Goal: Check status: Check status

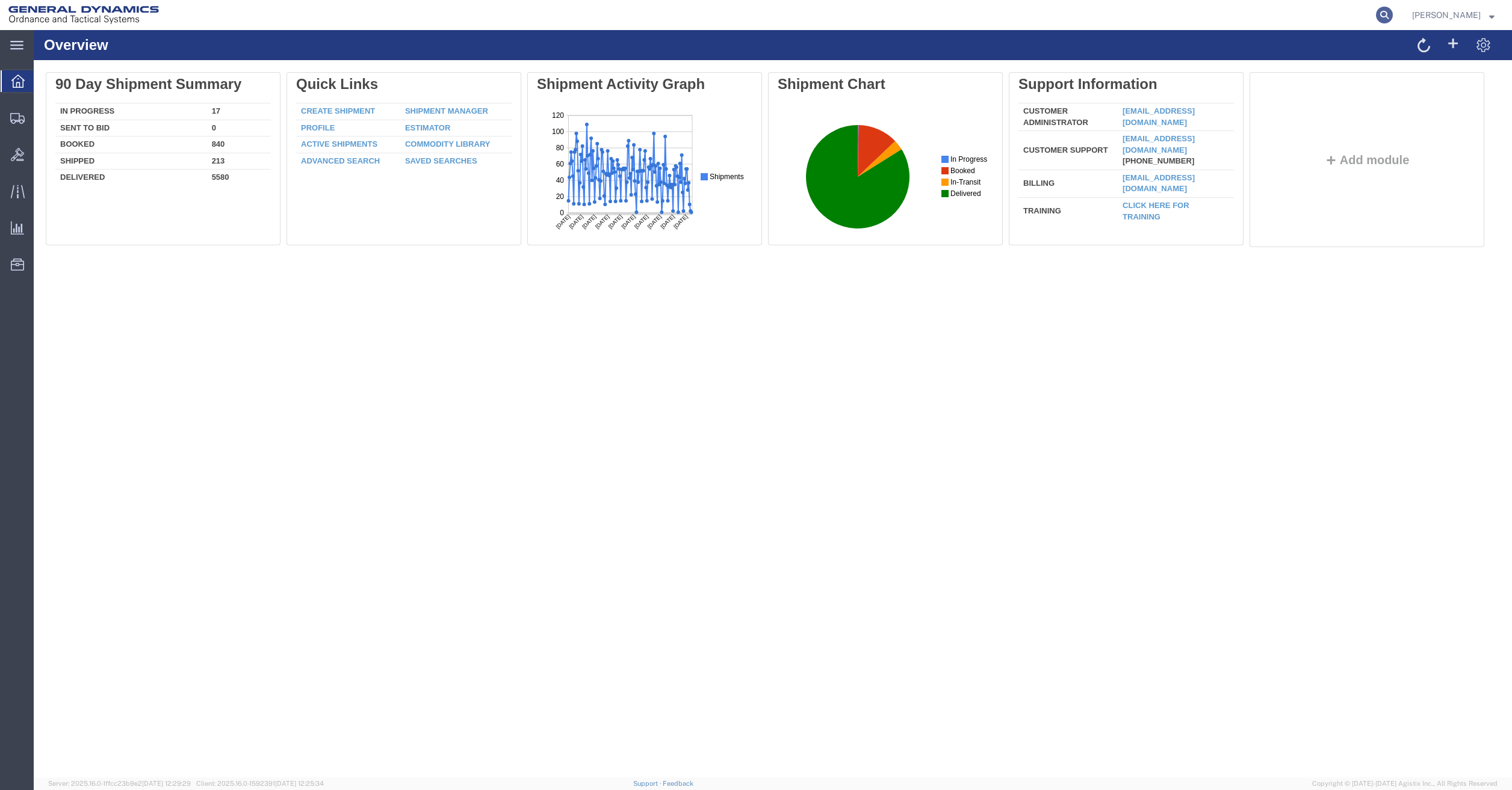
click at [1393, 17] on icon at bounding box center [1384, 15] width 17 height 17
paste input "56293534"
type input "56293534"
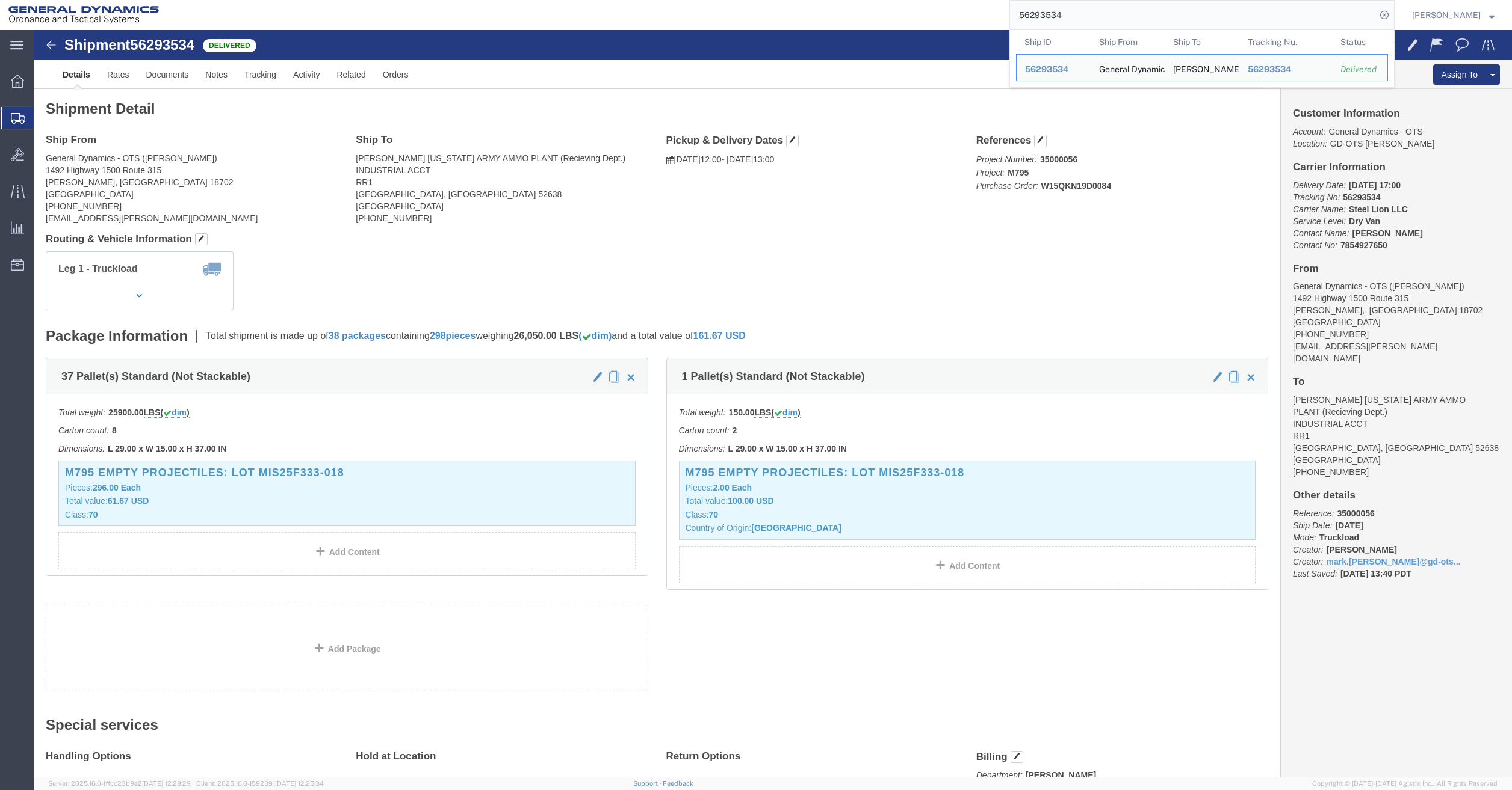
click div "References Project Number: 35000056 Project: M795 Purchase Order: W15QKN19D0084…"
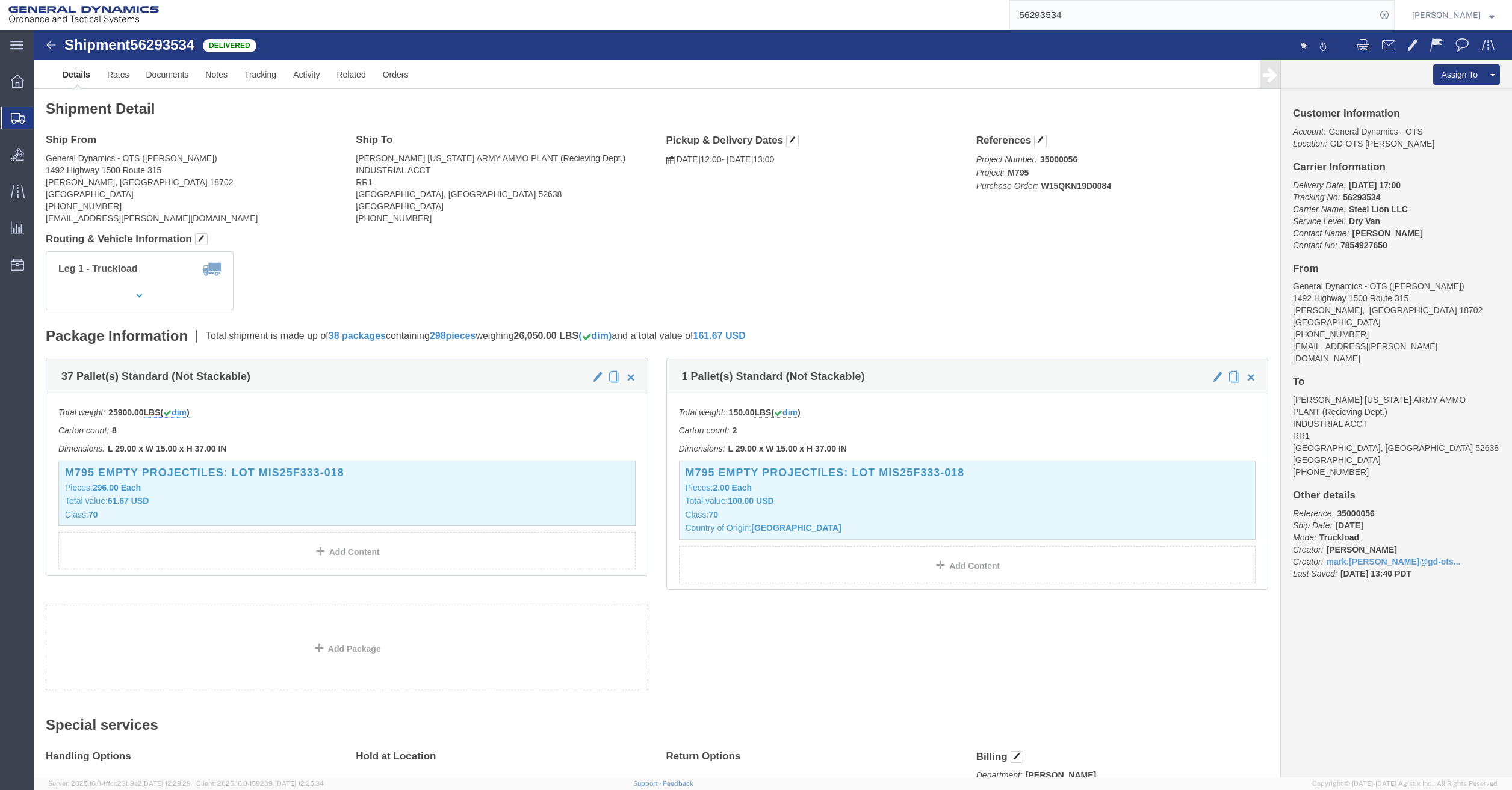
click p "Delivery Date: [DATE] 17:00 Tracking No: 56293534 Carrier Name: Steel Lion LLC …"
click address "[PERSON_NAME] [US_STATE] ARMY AMMO PLANT (Recieving Dept.) [GEOGRAPHIC_DATA] [G…"
drag, startPoint x: 319, startPoint y: 153, endPoint x: 419, endPoint y: 168, distance: 101.1
click div "Ship To [PERSON_NAME] [US_STATE] ARMY AMMO PLANT (Recieving Dept.) [GEOGRAPHIC_…"
copy address "[GEOGRAPHIC_DATA]"
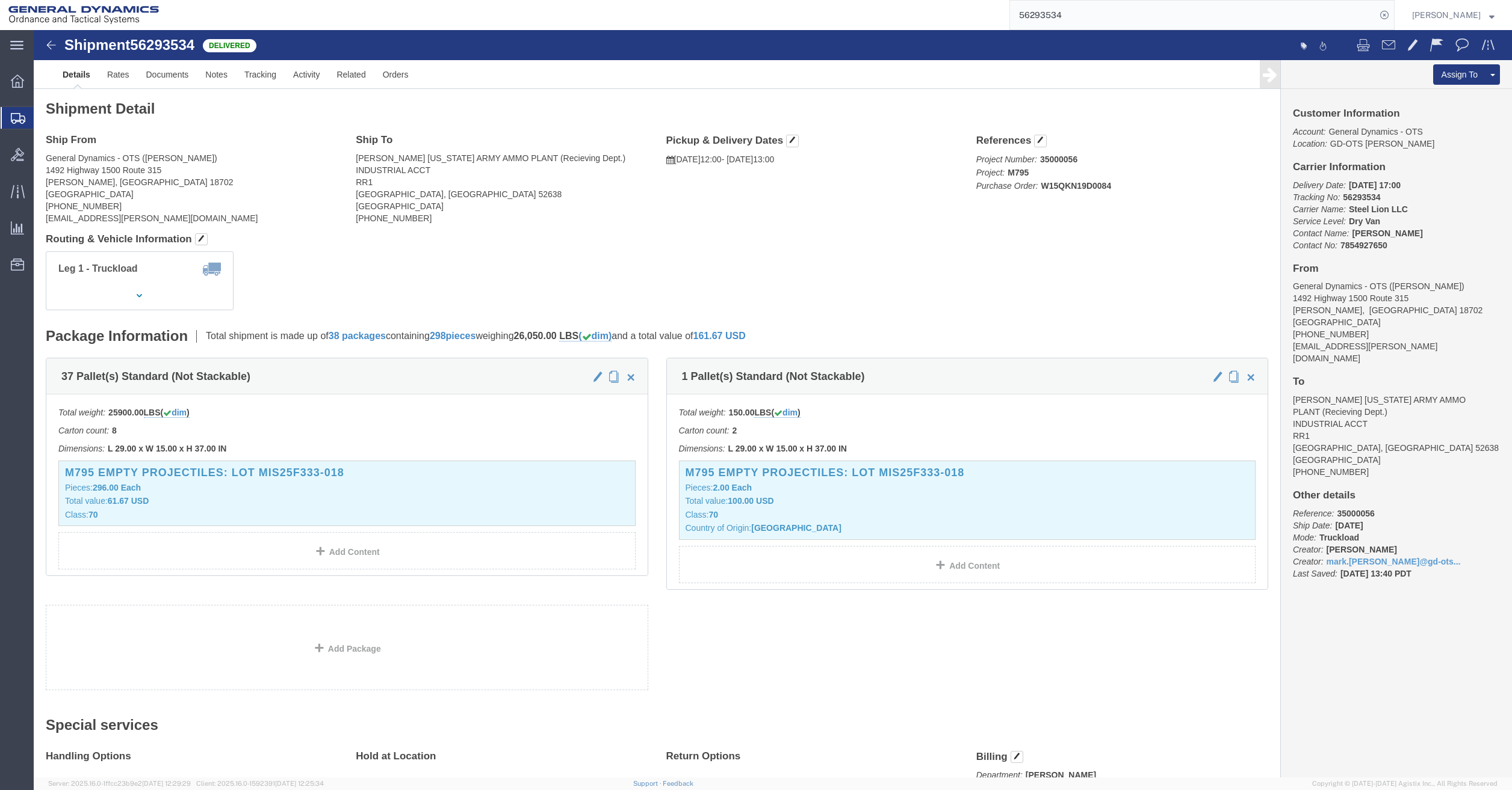
click div "Ship From General Dynamics - OTS ([PERSON_NAME]) [STREET_ADDRESS][PERSON_NAME] …"
click link "Rates"
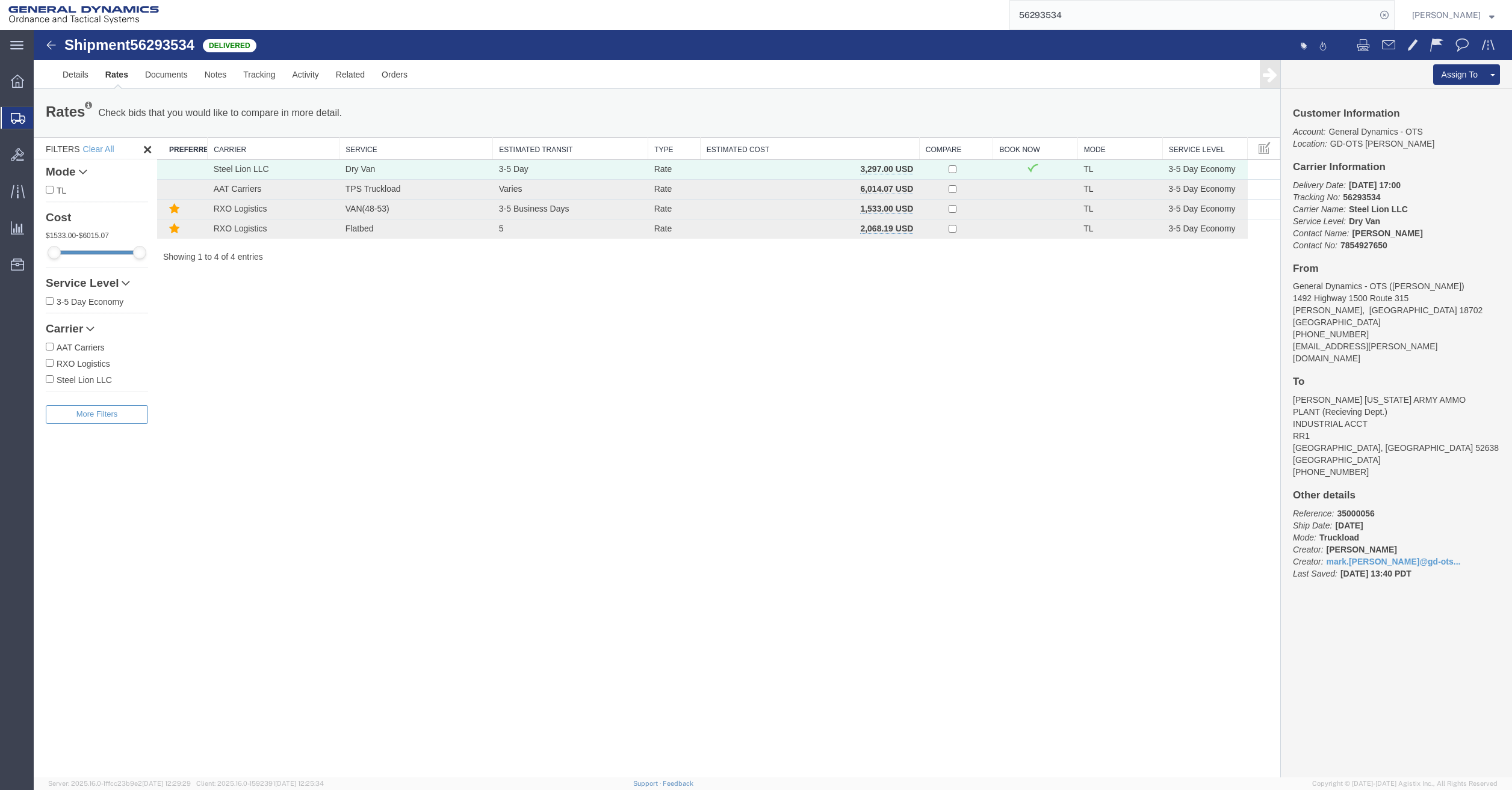
click at [746, 338] on div "Shipment 56293534 4 of 4 Delivered Details Rates Documents Notes Tracking Activ…" at bounding box center [772, 404] width 1478 height 748
click at [553, 405] on div "Shipment 56293534 4 of 4 Delivered Details Rates Documents Notes Tracking Activ…" at bounding box center [772, 404] width 1478 height 748
click at [765, 315] on div "Shipment 56293534 4 of 4 Delivered Details Rates Documents Notes Tracking Activ…" at bounding box center [772, 404] width 1478 height 748
click at [696, 304] on div "Shipment 56293534 4 of 4 Delivered Details Rates Documents Notes Tracking Activ…" at bounding box center [772, 404] width 1478 height 748
